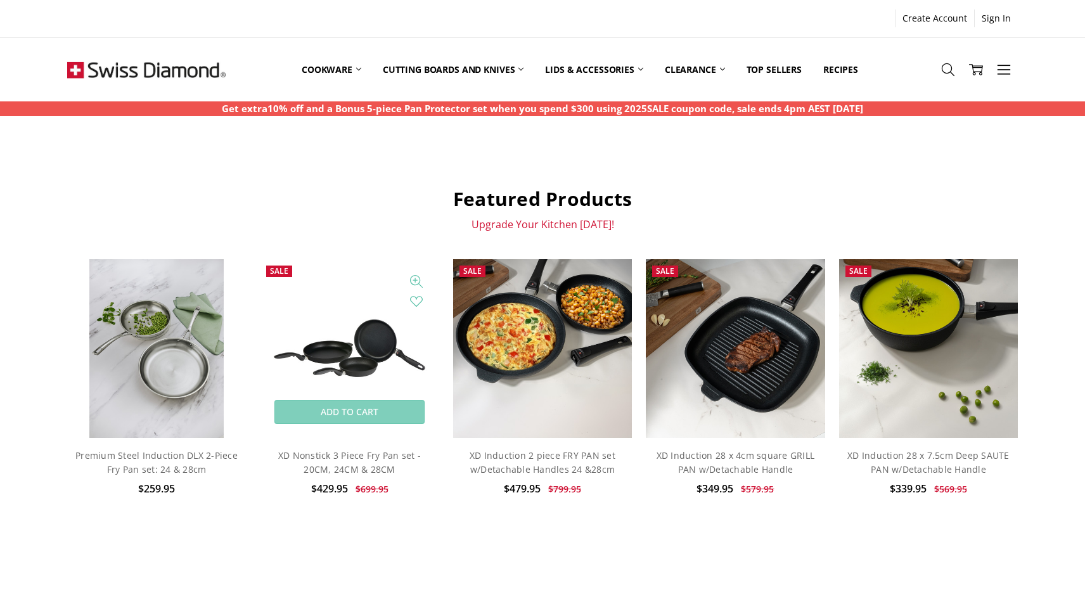
click at [365, 350] on img at bounding box center [349, 348] width 179 height 89
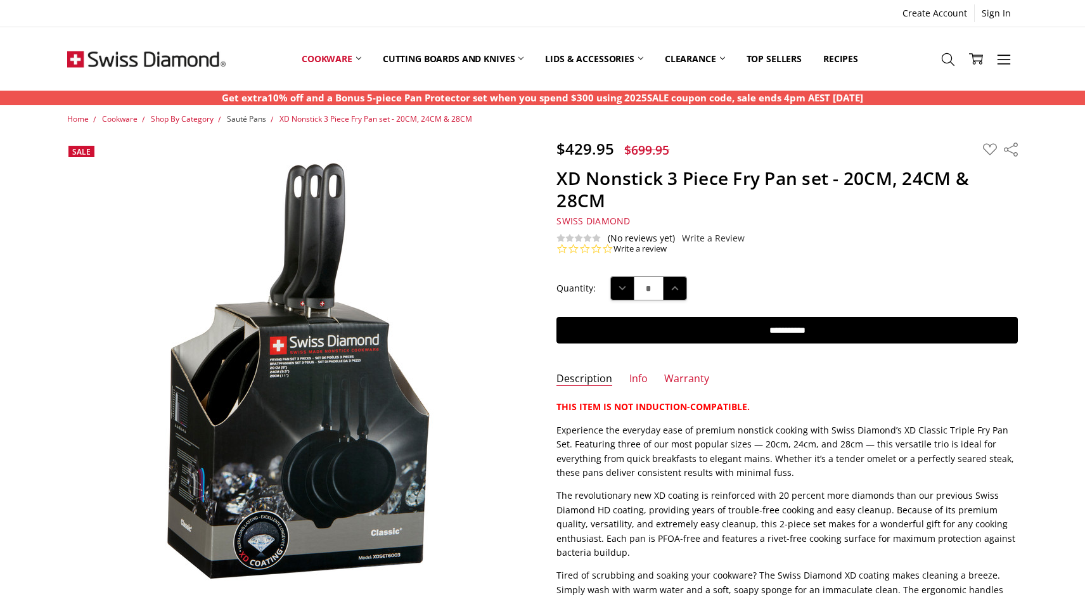
click at [259, 121] on span "Sauté Pans" at bounding box center [246, 118] width 39 height 11
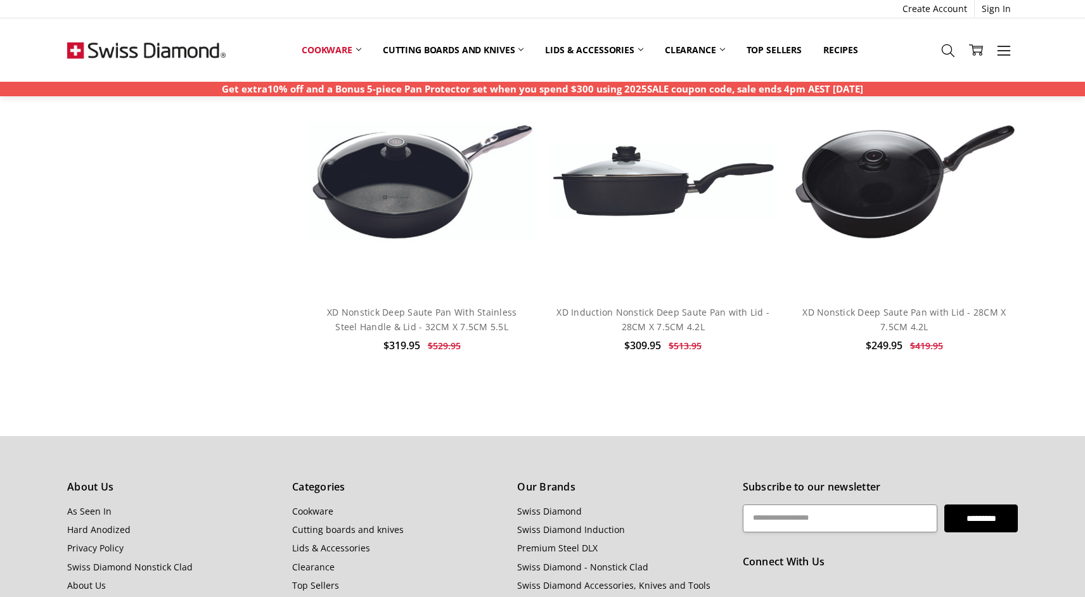
scroll to position [2350, 0]
